Goal: Book appointment/travel/reservation

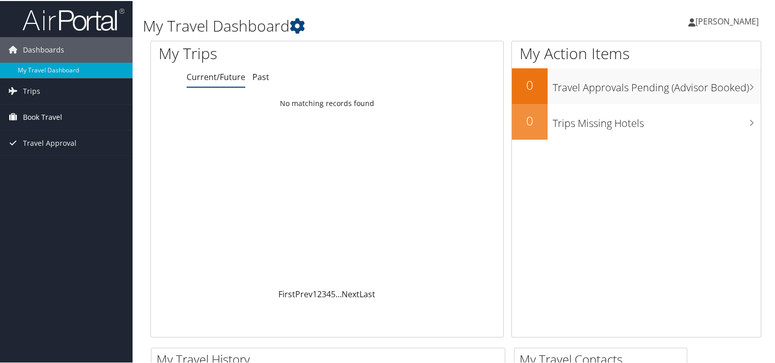
click at [43, 114] on span "Book Travel" at bounding box center [42, 117] width 39 height 26
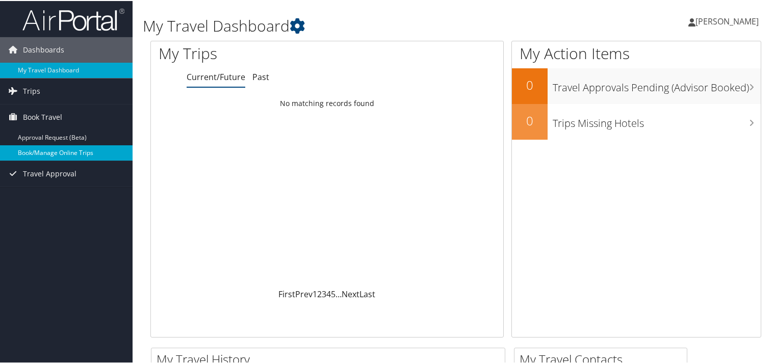
click at [55, 150] on link "Book/Manage Online Trips" at bounding box center [66, 151] width 133 height 15
click at [47, 152] on link "Book/Manage Online Trips" at bounding box center [66, 151] width 133 height 15
click at [35, 149] on link "Book/Manage Online Trips" at bounding box center [66, 151] width 133 height 15
